Goal: Information Seeking & Learning: Learn about a topic

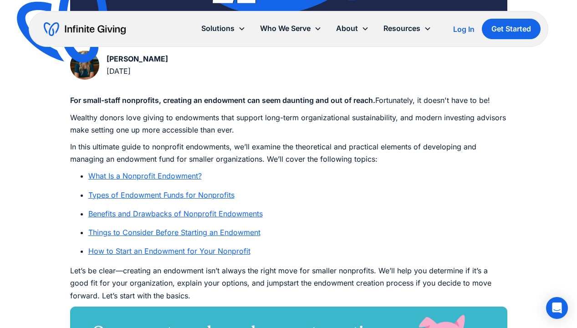
scroll to position [456, 0]
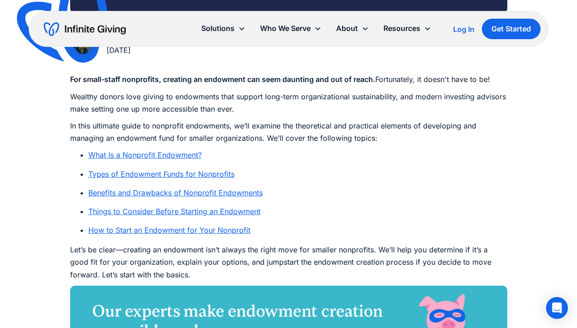
click at [170, 228] on link "How to Start an Endowment for Your Nonprofit" at bounding box center [169, 230] width 162 height 9
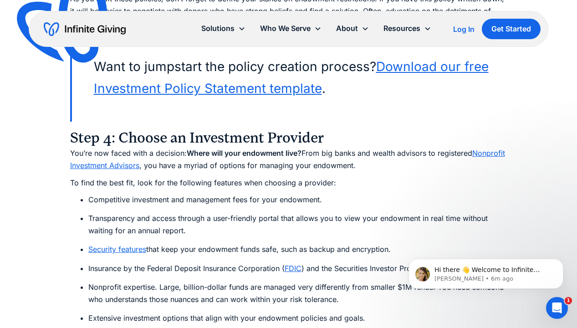
scroll to position [4204, 0]
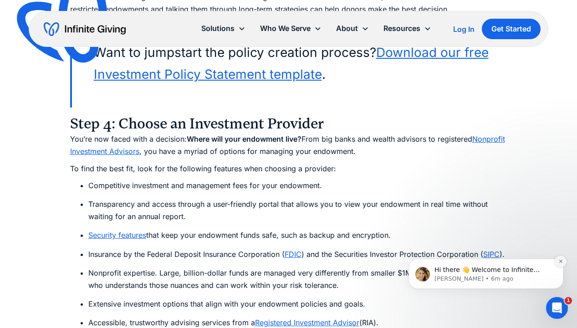
click at [561, 261] on icon "Dismiss notification" at bounding box center [561, 261] width 5 height 5
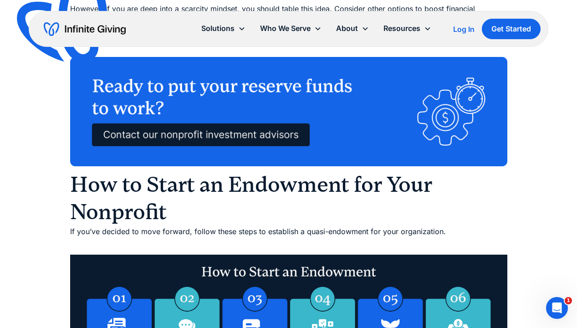
scroll to position [3247, 0]
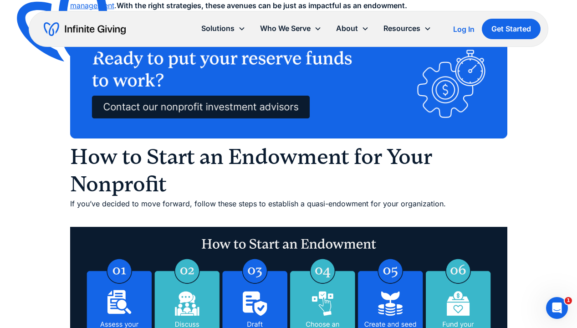
drag, startPoint x: 71, startPoint y: 92, endPoint x: 250, endPoint y: 231, distance: 226.4
copy div "Step 1: Assess Your Organization’s Readiness Refer to the questions we discusse…"
drag, startPoint x: 304, startPoint y: 289, endPoint x: 300, endPoint y: 287, distance: 5.1
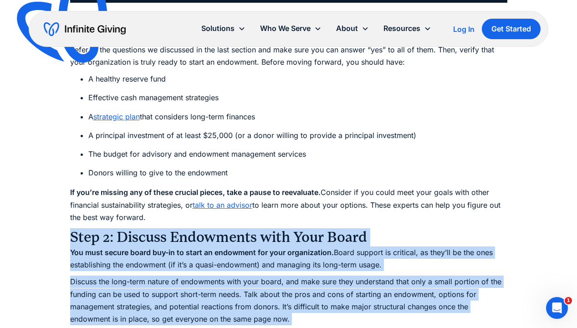
scroll to position [3656, 0]
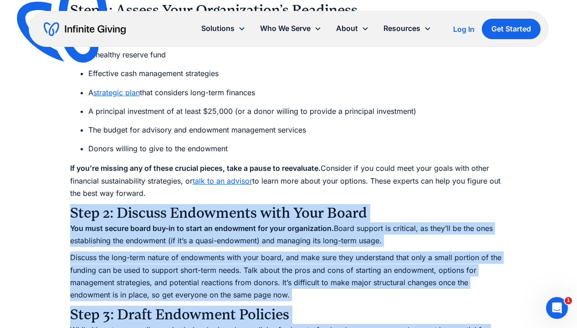
drag, startPoint x: 66, startPoint y: 112, endPoint x: 402, endPoint y: 160, distance: 339.8
copy div "Step 2: Discuss Endowments with Your Board You must secure board buy-in to star…"
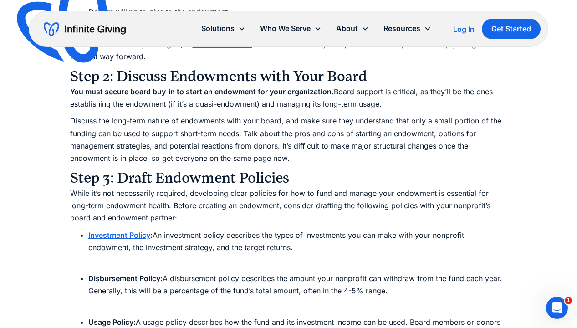
scroll to position [3883, 0]
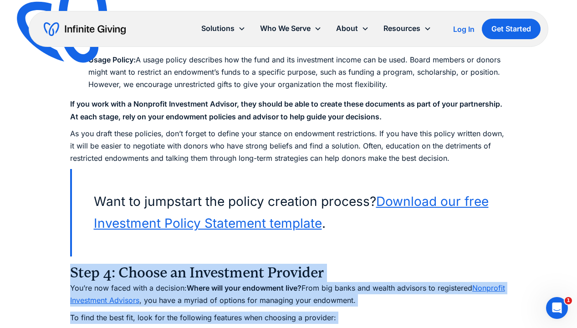
scroll to position [4075, 0]
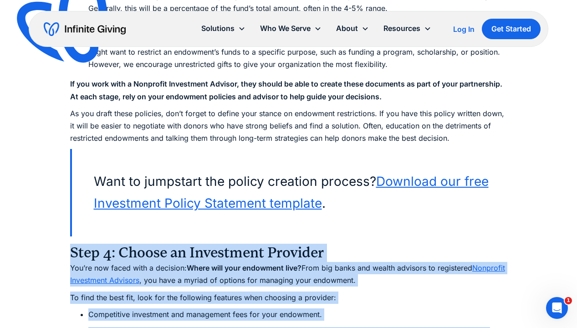
drag, startPoint x: 72, startPoint y: 118, endPoint x: 235, endPoint y: 262, distance: 217.6
copy div "Step 4: Choose an Investment Provider You’re now faced with a decision: Where w…"
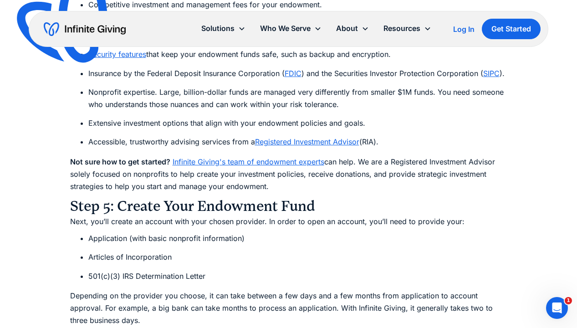
scroll to position [4401, 0]
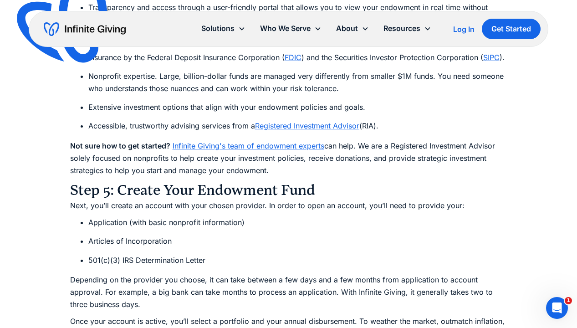
drag, startPoint x: 67, startPoint y: 134, endPoint x: 488, endPoint y: 179, distance: 422.6
copy div "Step 6: Fund Your Endowment with Donations Finally, the step you’ve been waitin…"
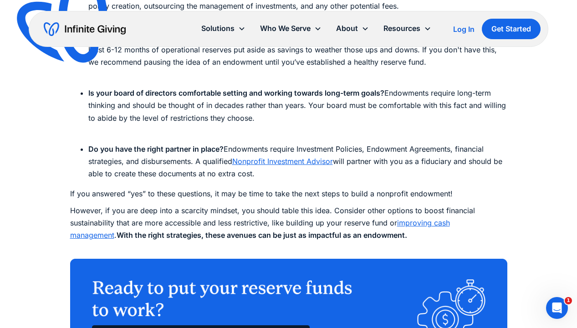
scroll to position [3034, 0]
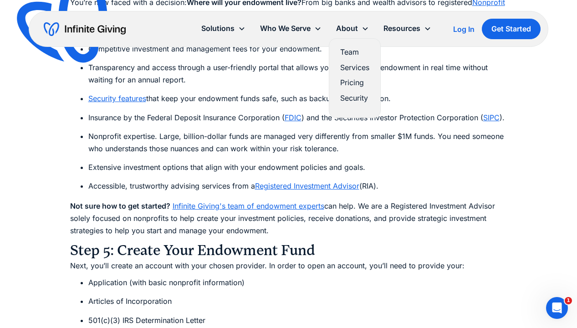
click at [351, 51] on link "Team" at bounding box center [354, 52] width 29 height 12
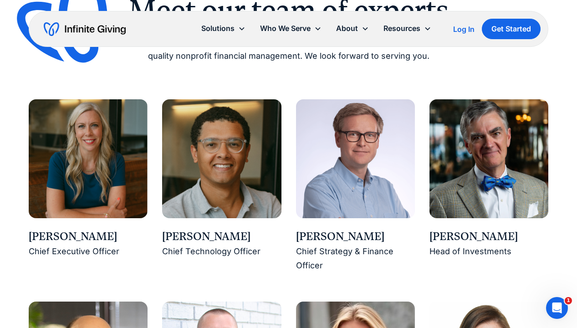
scroll to position [775, 0]
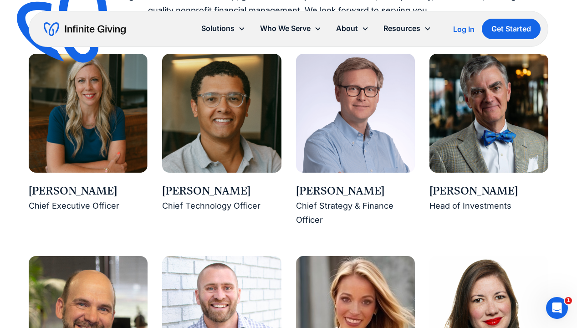
click at [465, 141] on img at bounding box center [489, 113] width 119 height 119
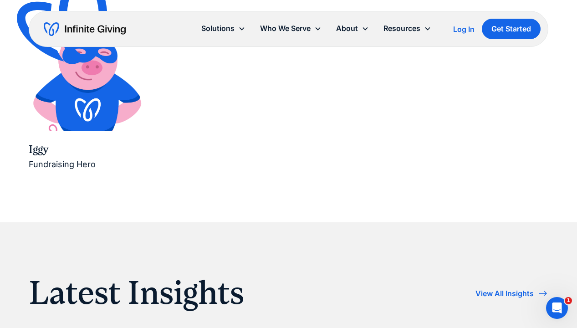
scroll to position [1504, 0]
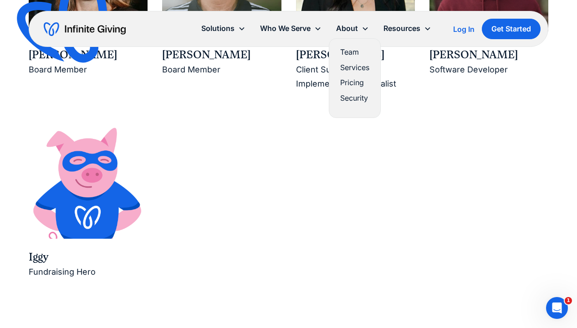
click at [355, 84] on link "Pricing" at bounding box center [354, 83] width 29 height 12
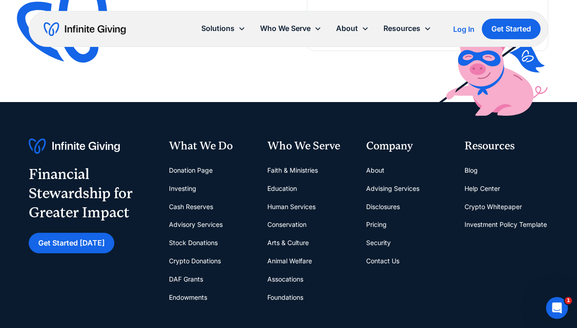
scroll to position [1276, 0]
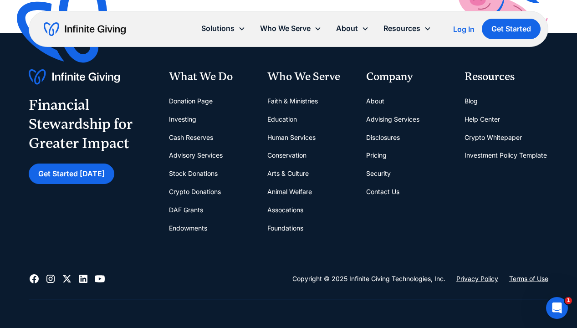
click at [381, 191] on link "Contact Us" at bounding box center [382, 192] width 33 height 18
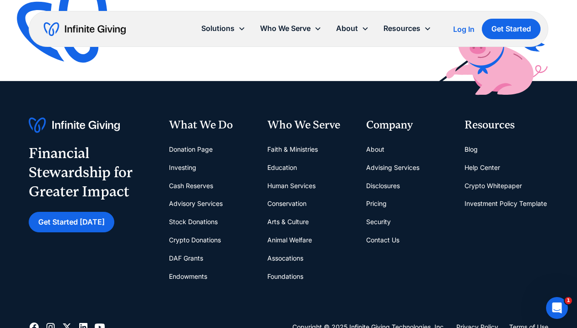
scroll to position [410, 0]
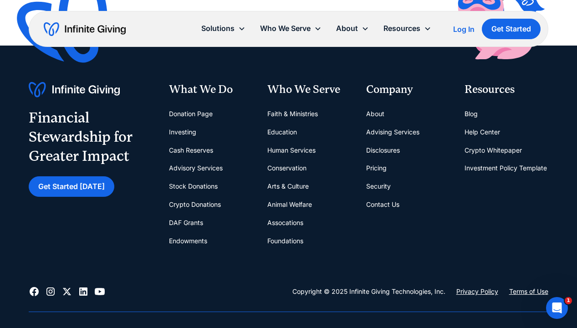
scroll to position [1264, 0]
click at [395, 130] on link "Advising Services" at bounding box center [392, 132] width 53 height 18
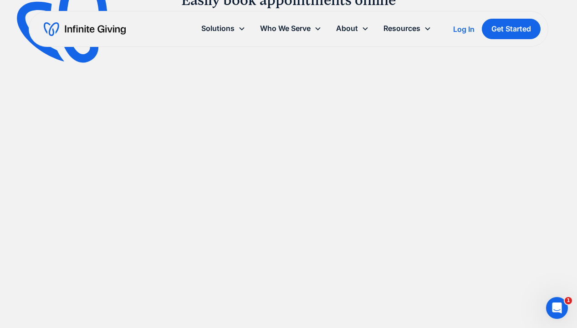
scroll to position [684, 0]
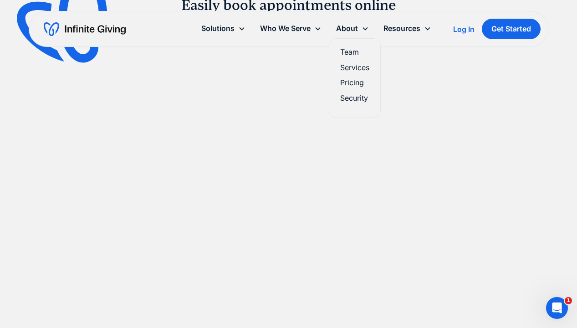
click at [349, 67] on link "Services" at bounding box center [354, 68] width 29 height 12
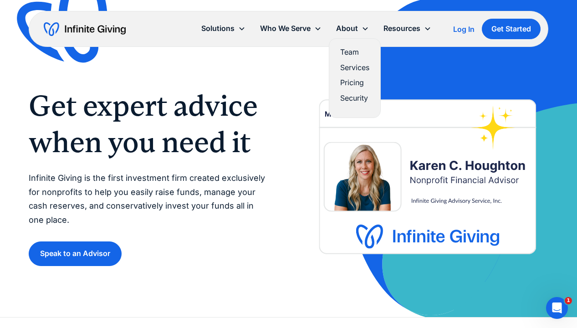
click at [353, 51] on link "Team" at bounding box center [354, 52] width 29 height 12
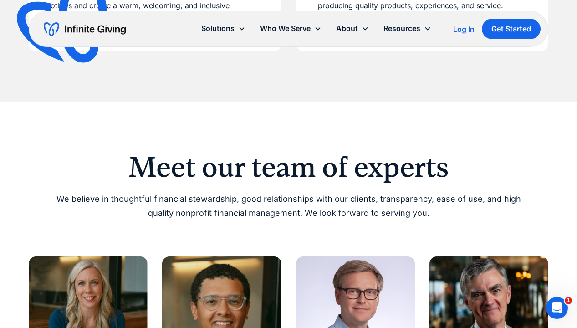
scroll to position [547, 0]
